Goal: Communication & Community: Ask a question

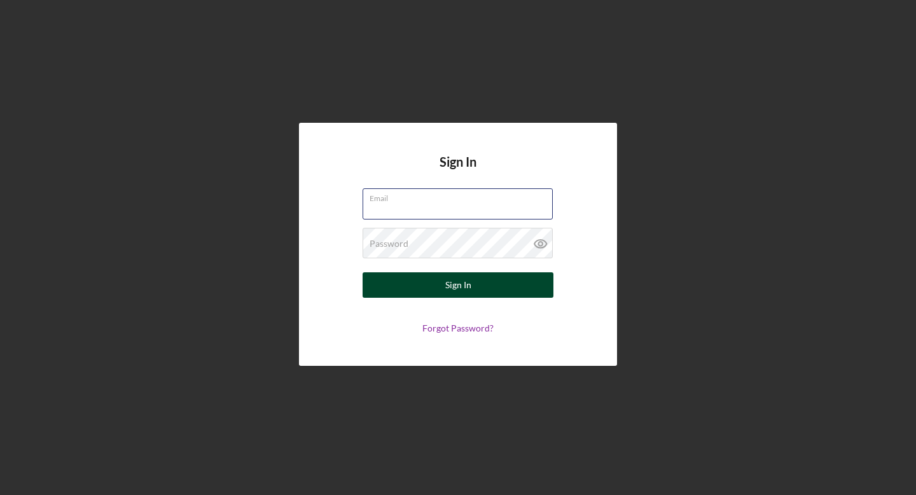
type input "[EMAIL_ADDRESS][DOMAIN_NAME]"
click at [419, 277] on button "Sign In" at bounding box center [458, 284] width 191 height 25
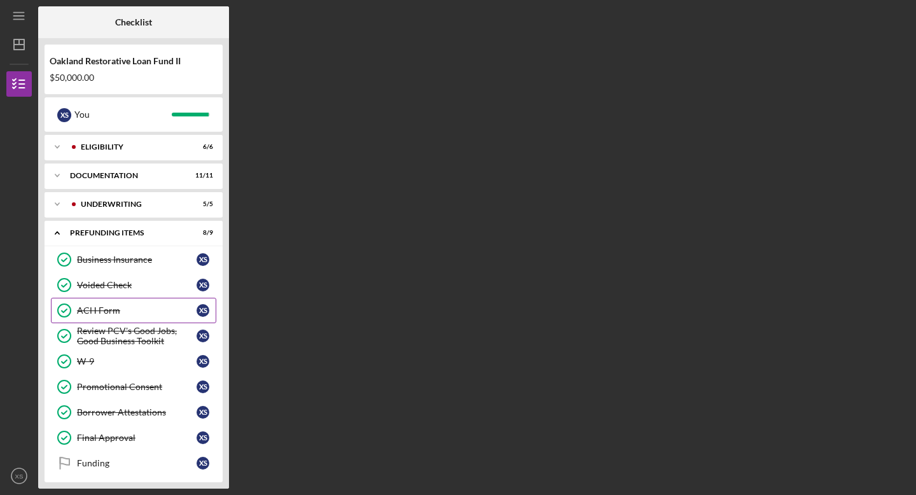
scroll to position [6, 0]
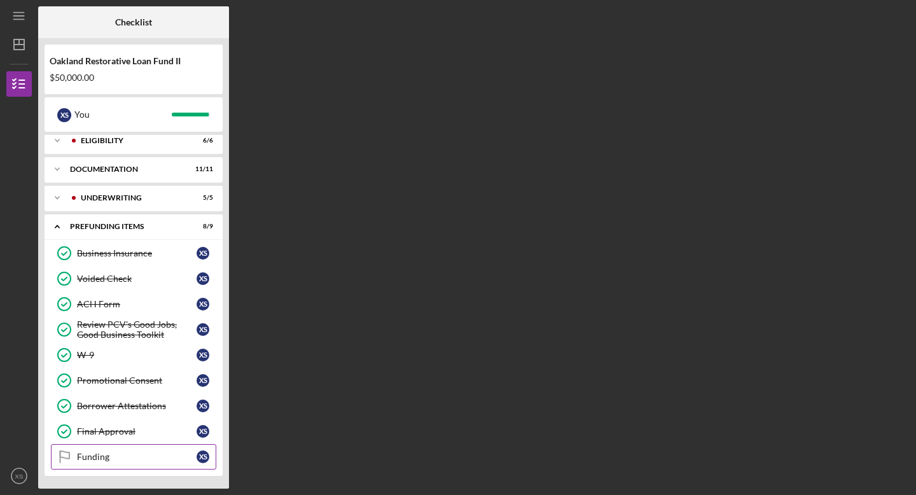
click at [136, 454] on div "Funding" at bounding box center [137, 457] width 120 height 10
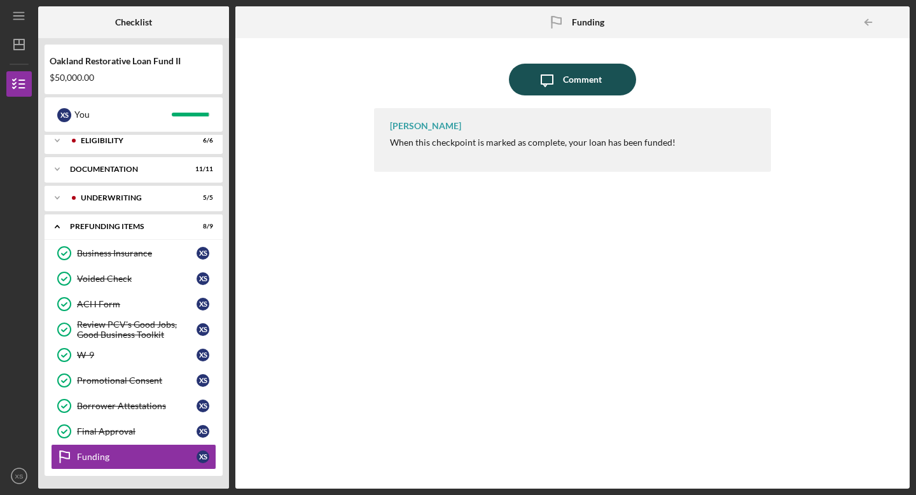
click at [531, 83] on button "Icon/Message Comment" at bounding box center [572, 80] width 127 height 32
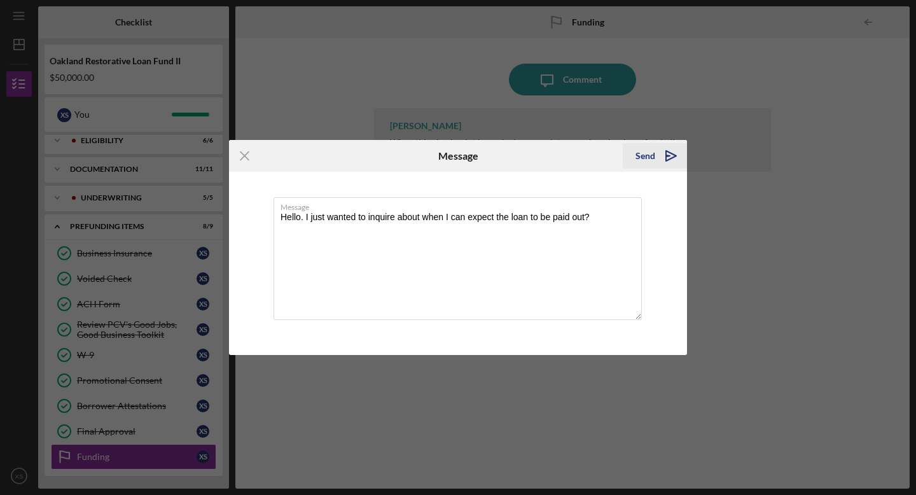
type textarea "Hello. I just wanted to inquire about when I can expect the loan to be paid out?"
click at [658, 155] on icon "Icon/icon-invite-send" at bounding box center [671, 156] width 32 height 32
